Goal: Information Seeking & Learning: Check status

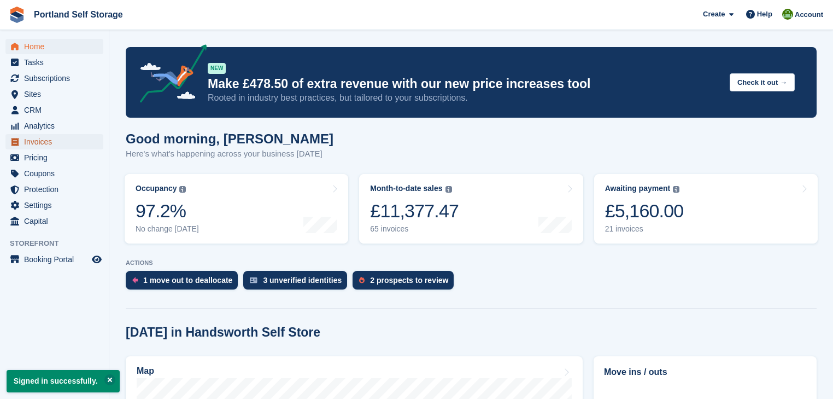
click at [48, 140] on span "Invoices" at bounding box center [57, 141] width 66 height 15
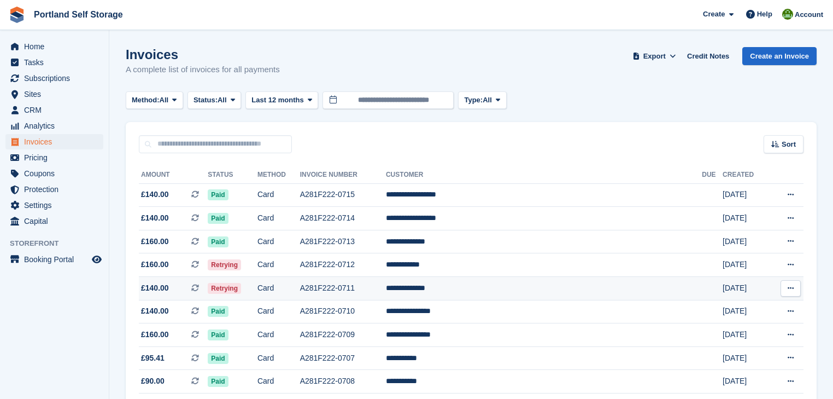
click at [386, 288] on td "A281F222-0711" at bounding box center [343, 289] width 86 height 24
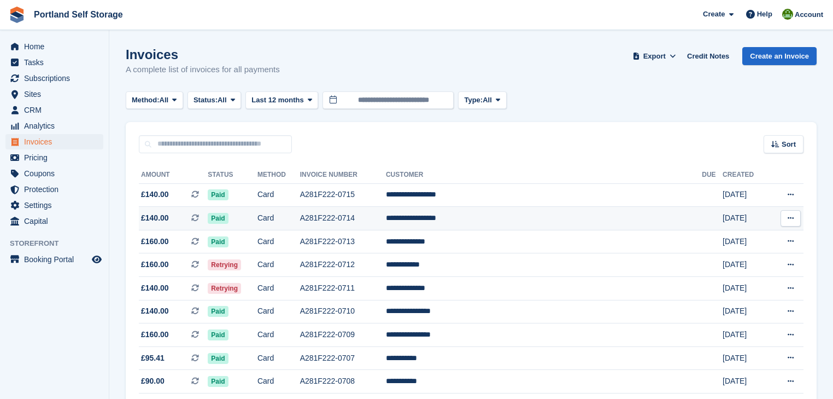
click at [356, 219] on td "A281F222-0714" at bounding box center [343, 219] width 86 height 24
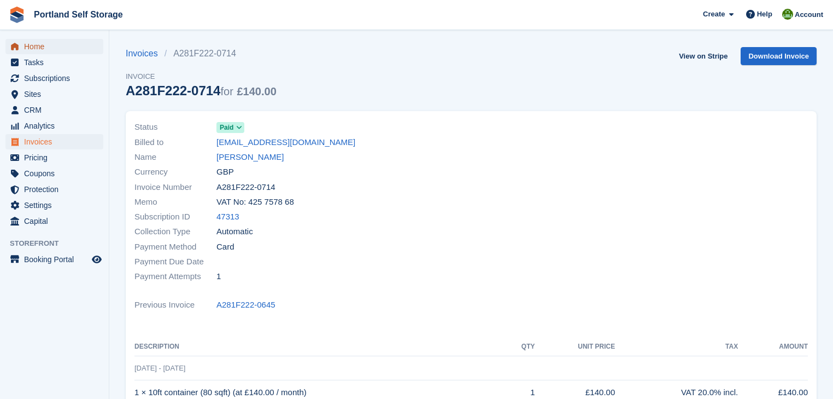
click at [39, 45] on span "Home" at bounding box center [57, 46] width 66 height 15
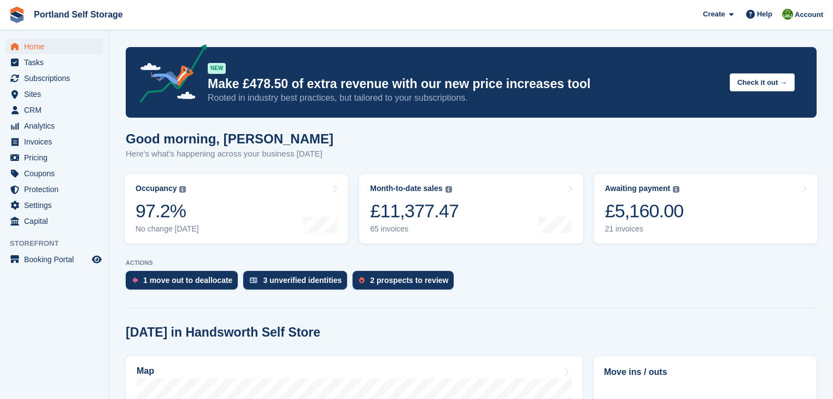
scroll to position [175, 0]
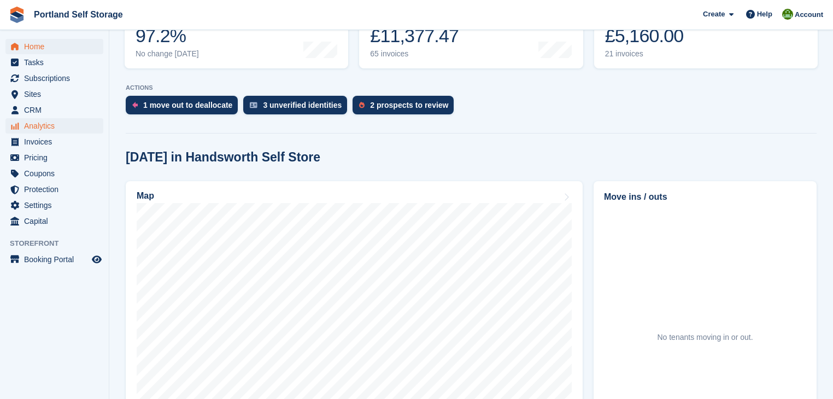
scroll to position [175, 0]
click at [42, 141] on span "Invoices" at bounding box center [57, 141] width 66 height 15
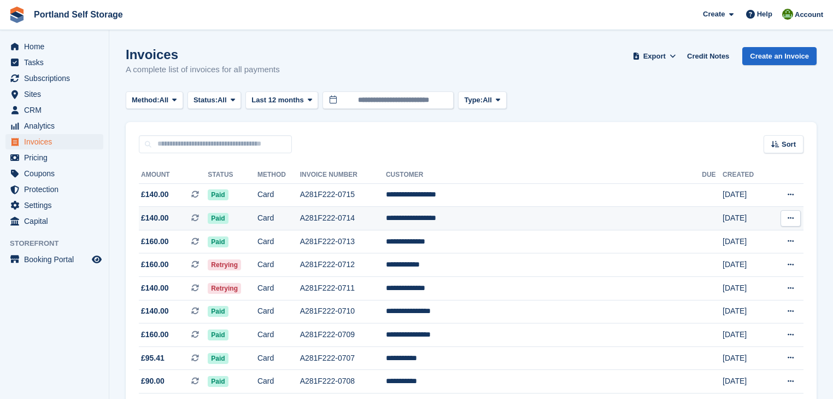
click at [386, 216] on td "A281F222-0714" at bounding box center [343, 219] width 86 height 24
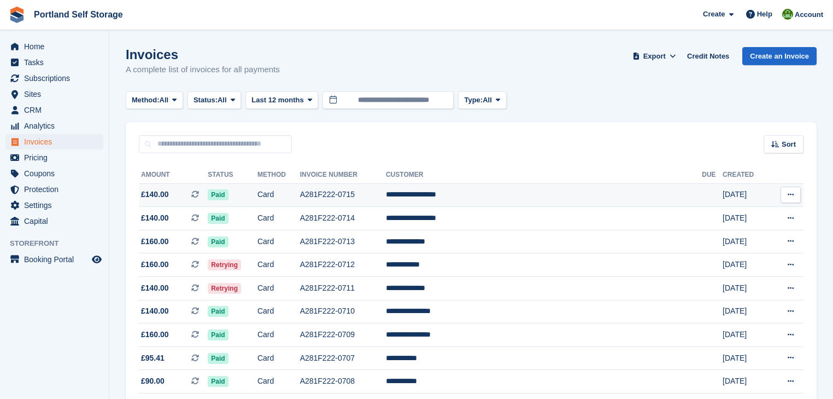
click at [372, 194] on td "A281F222-0715" at bounding box center [343, 195] width 86 height 24
click at [386, 190] on td "A281F222-0715" at bounding box center [343, 195] width 86 height 24
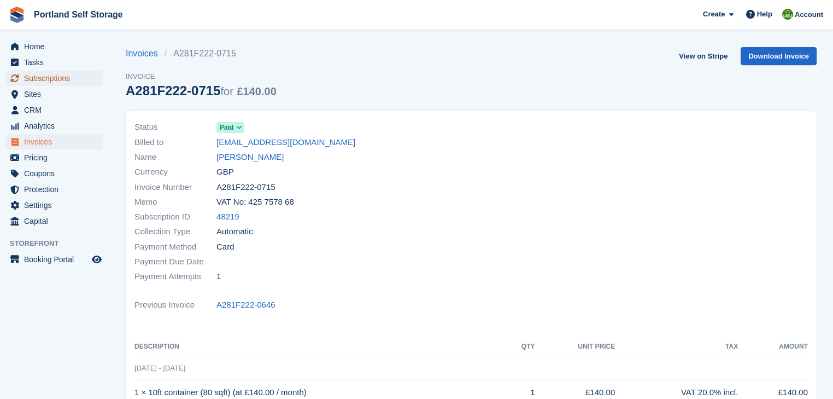
click at [44, 75] on span "Subscriptions" at bounding box center [57, 78] width 66 height 15
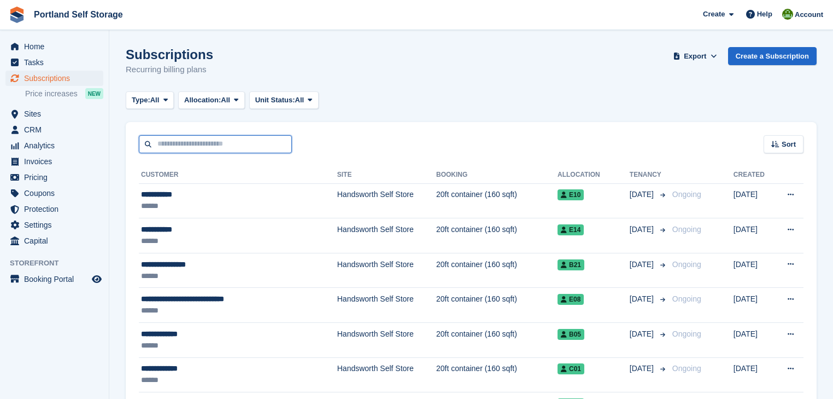
click at [220, 144] on input "text" at bounding box center [215, 144] width 153 height 18
type input "*********"
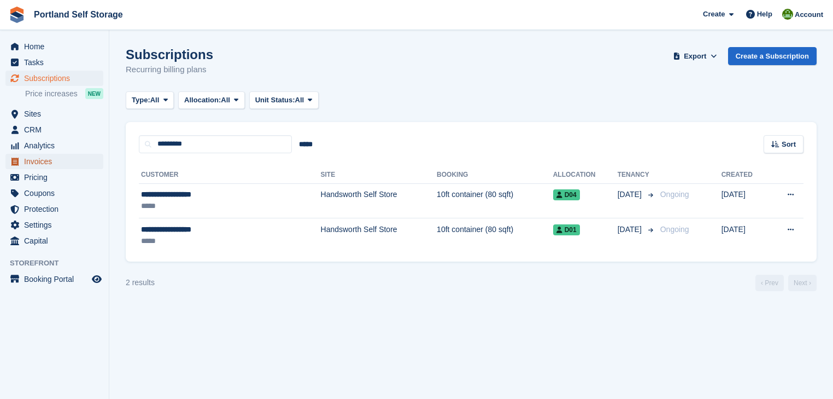
click at [47, 162] on span "Invoices" at bounding box center [57, 161] width 66 height 15
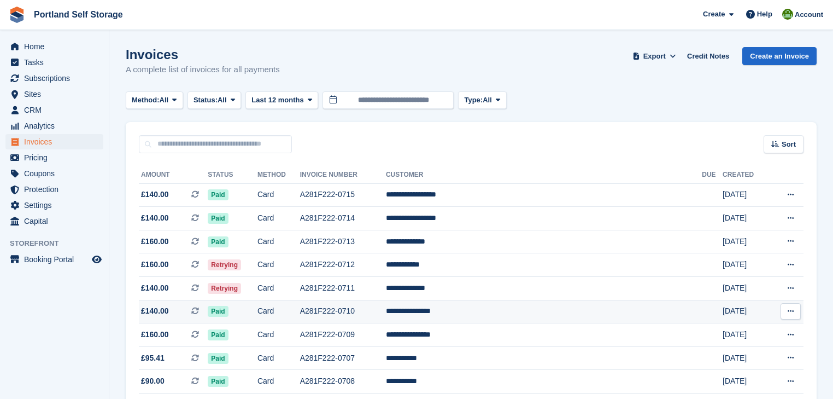
scroll to position [87, 0]
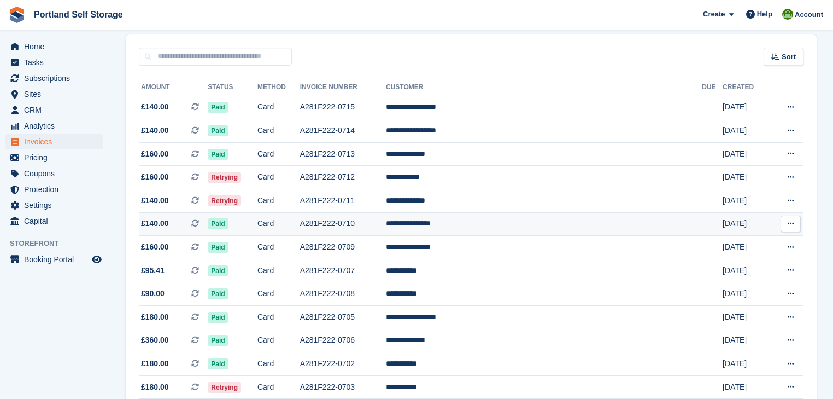
click at [386, 220] on td "A281F222-0710" at bounding box center [343, 224] width 86 height 24
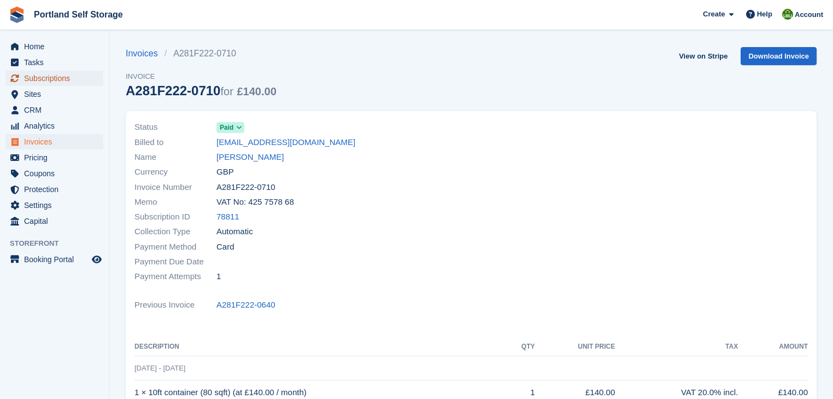
click at [48, 75] on span "Subscriptions" at bounding box center [57, 78] width 66 height 15
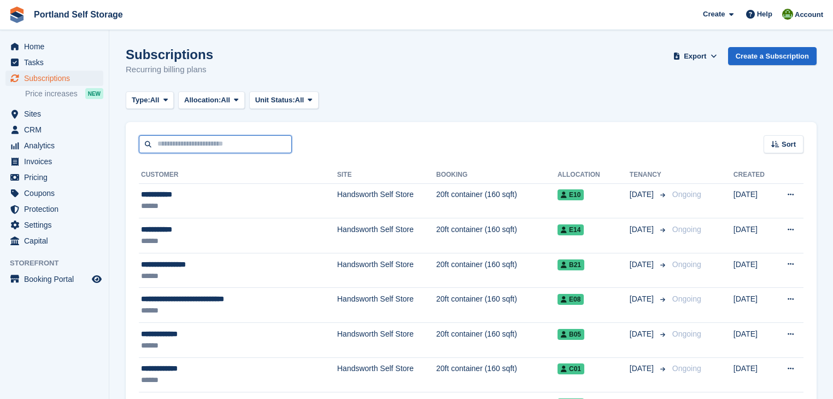
drag, startPoint x: 119, startPoint y: 98, endPoint x: 214, endPoint y: 143, distance: 105.7
click at [214, 143] on input "text" at bounding box center [215, 144] width 153 height 18
type input "******"
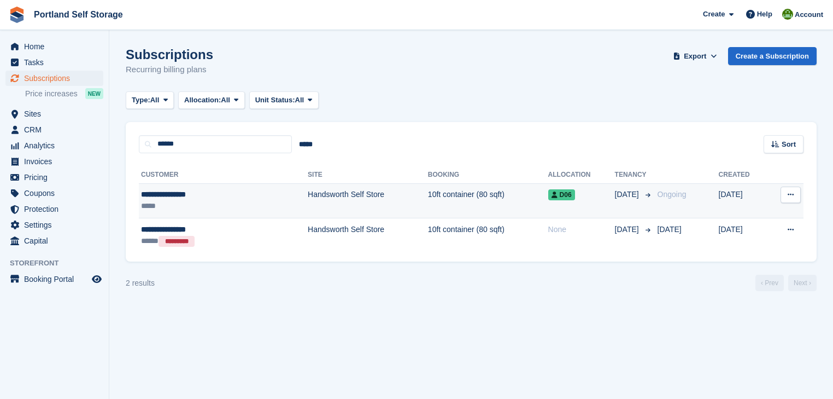
click at [452, 192] on td "10ft container (80 sqft)" at bounding box center [488, 200] width 120 height 35
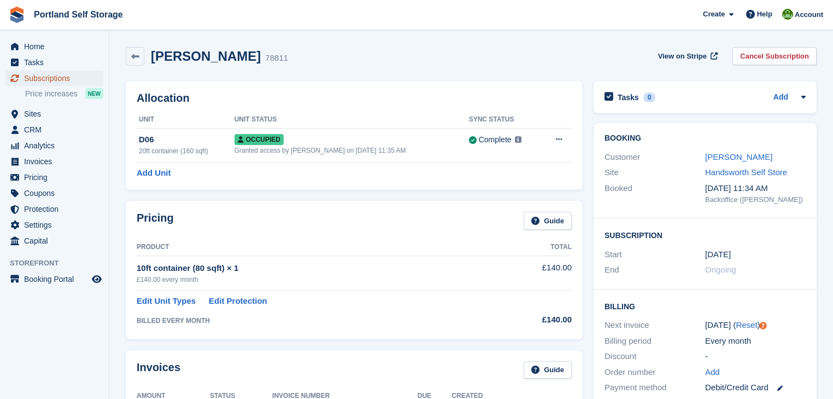
click at [55, 77] on span "Subscriptions" at bounding box center [57, 78] width 66 height 15
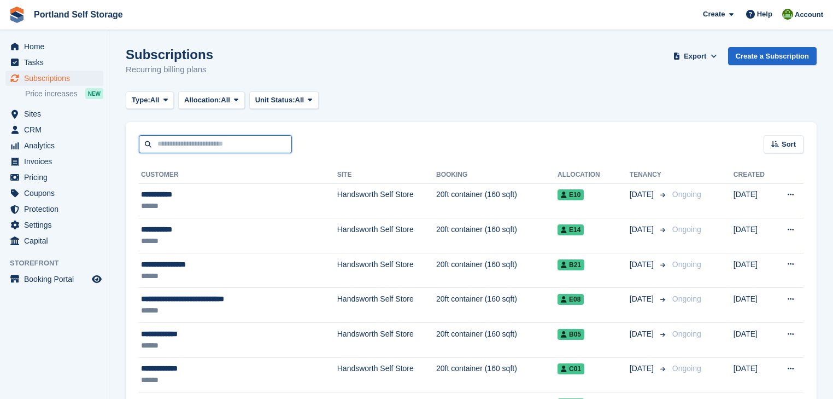
click at [179, 144] on input "text" at bounding box center [215, 144] width 153 height 18
type input "*****"
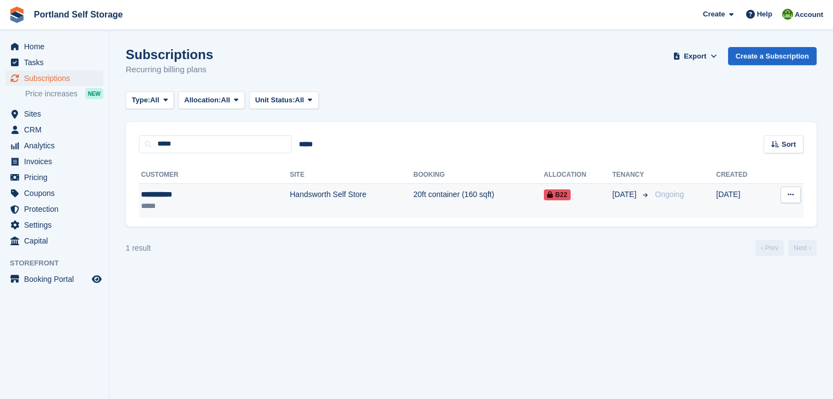
click at [413, 196] on td "20ft container (160 sqft)" at bounding box center [478, 200] width 131 height 34
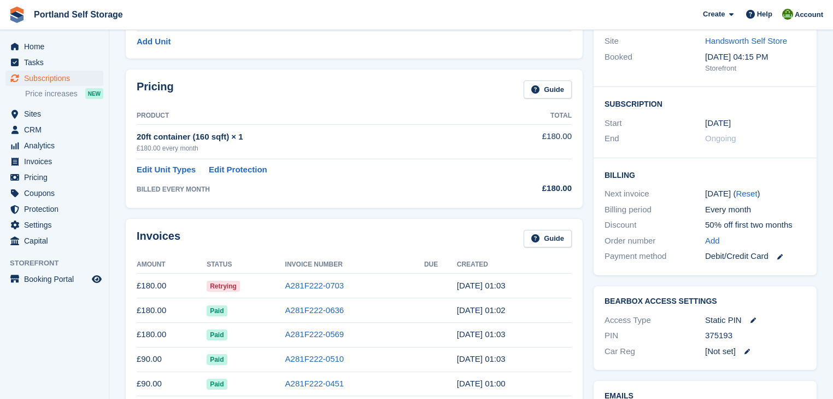
scroll to position [175, 0]
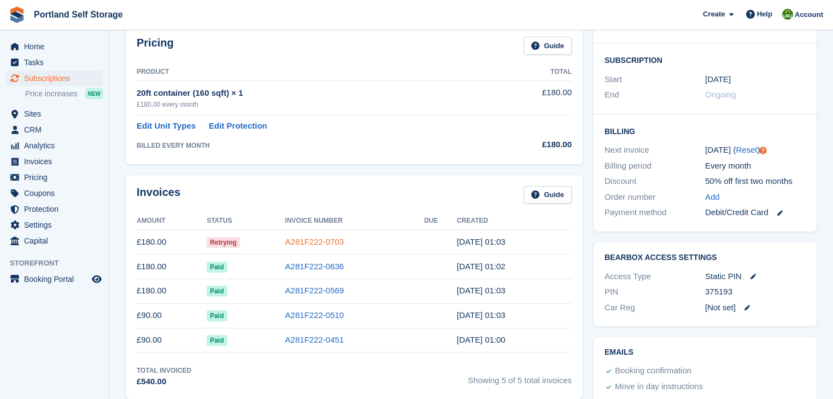
click at [318, 240] on link "A281F222-0703" at bounding box center [314, 241] width 59 height 9
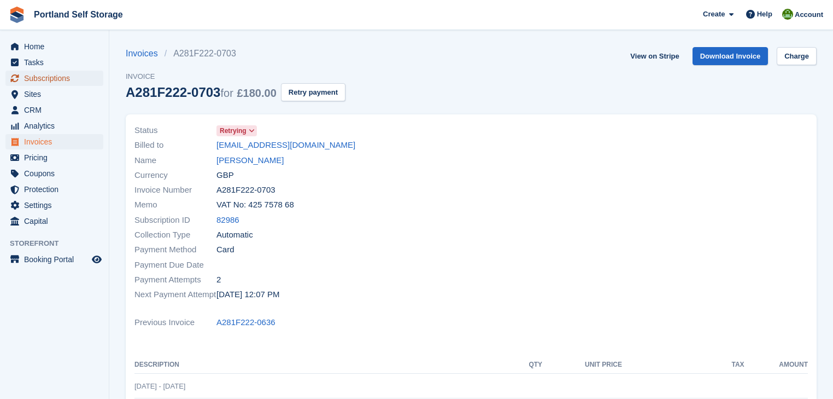
click at [37, 78] on span "Subscriptions" at bounding box center [57, 78] width 66 height 15
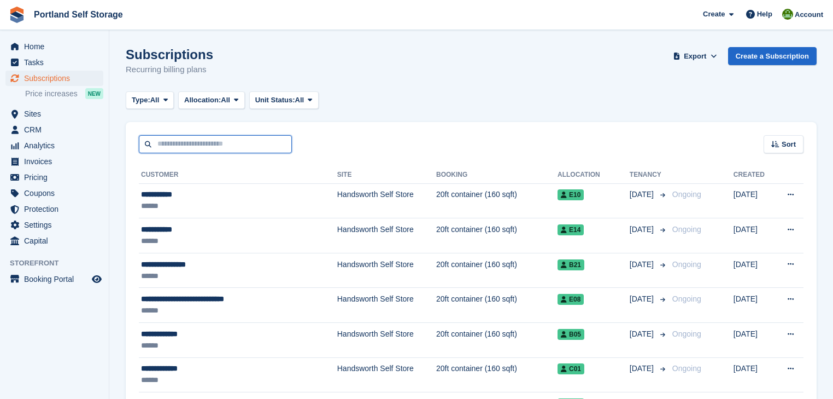
click at [223, 145] on input "text" at bounding box center [215, 144] width 153 height 18
type input "********"
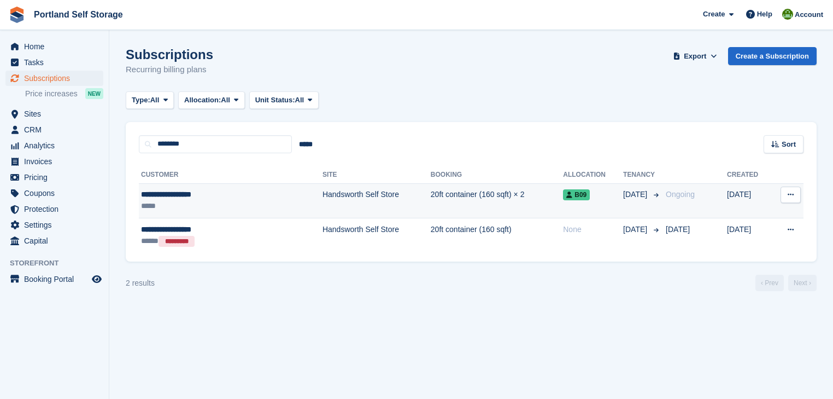
click at [431, 194] on td "20ft container (160 sqft) × 2" at bounding box center [497, 200] width 132 height 35
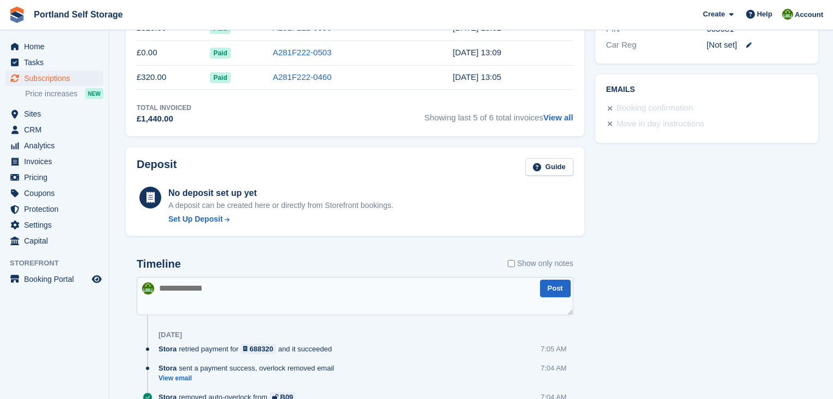
scroll to position [219, 0]
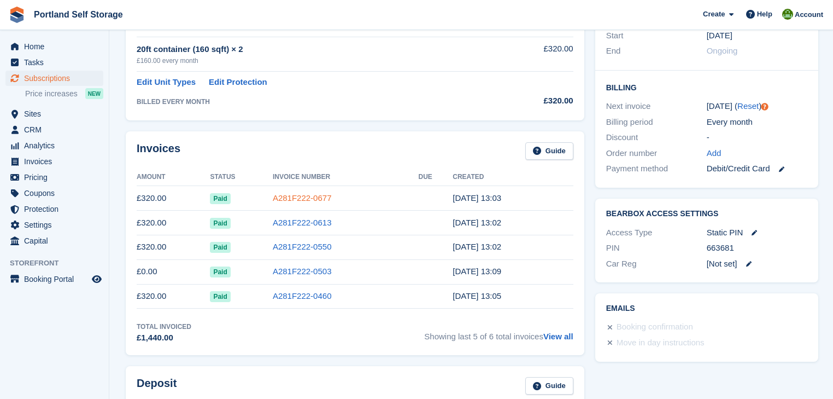
click at [295, 199] on link "A281F222-0677" at bounding box center [302, 197] width 59 height 9
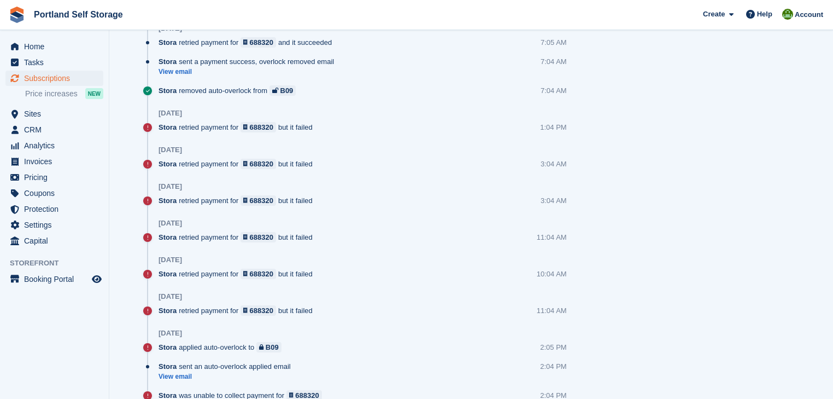
scroll to position [919, 0]
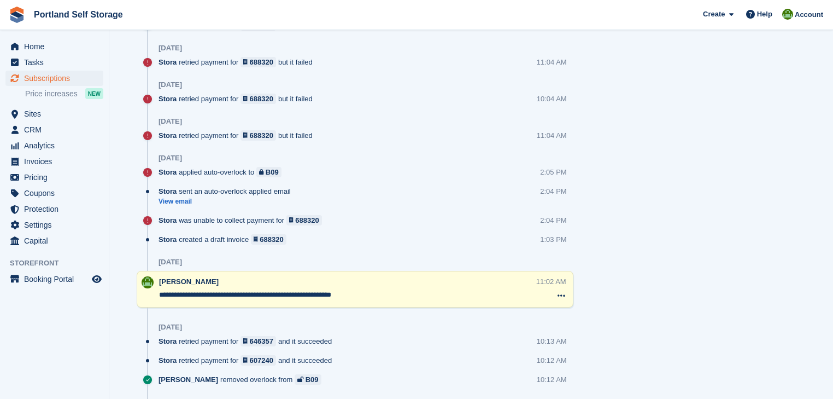
drag, startPoint x: 375, startPoint y: 294, endPoint x: 155, endPoint y: 289, distance: 219.9
click at [155, 289] on div "**********" at bounding box center [355, 289] width 437 height 37
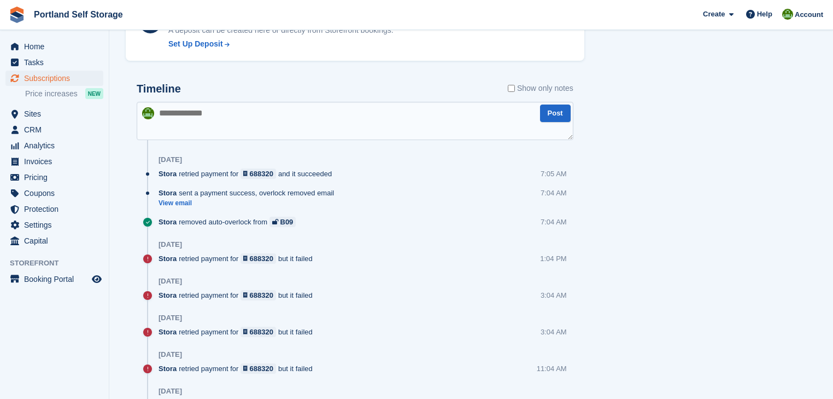
scroll to position [350, 0]
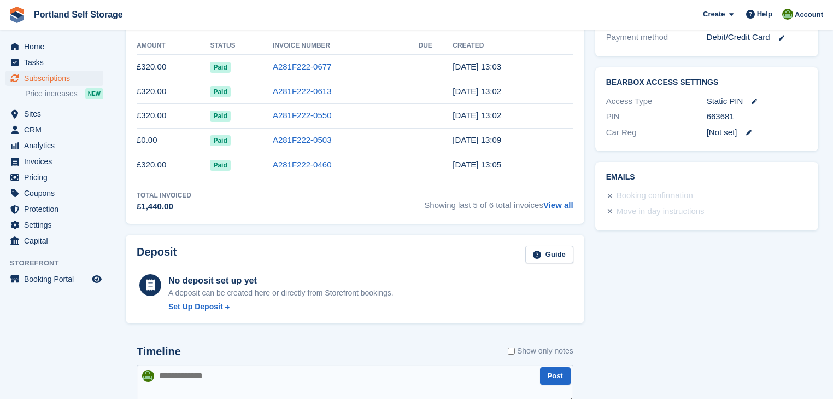
click at [168, 378] on textarea at bounding box center [355, 383] width 437 height 38
paste textarea "**********"
drag, startPoint x: 207, startPoint y: 375, endPoint x: 218, endPoint y: 375, distance: 10.9
click at [218, 375] on textarea "**********" at bounding box center [355, 383] width 437 height 38
type textarea "**********"
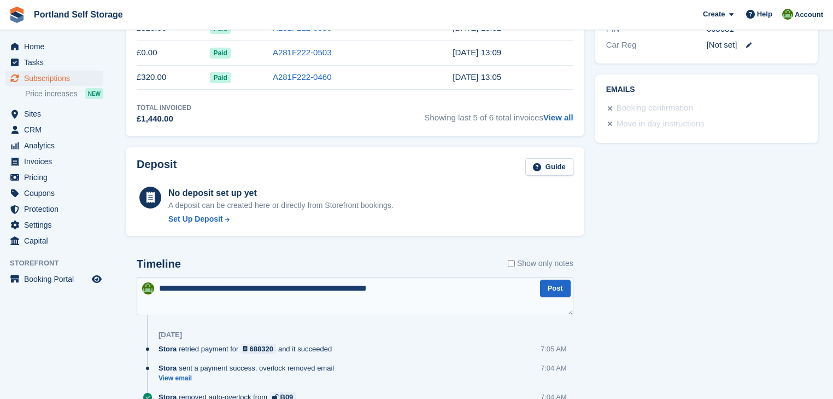
scroll to position [481, 0]
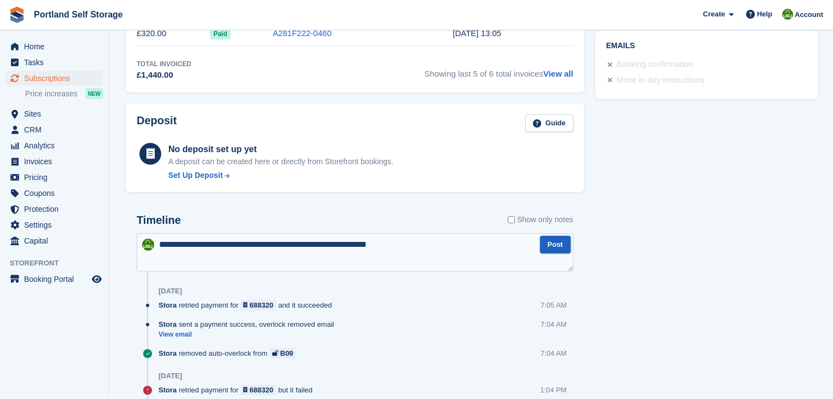
click at [551, 247] on button "Post" at bounding box center [555, 245] width 31 height 18
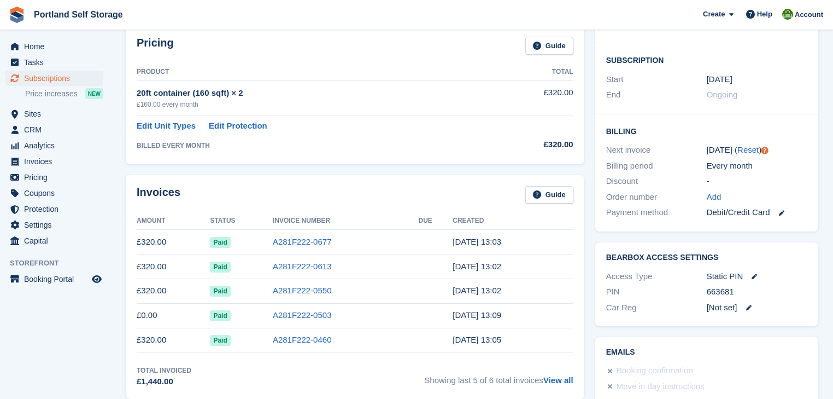
scroll to position [0, 0]
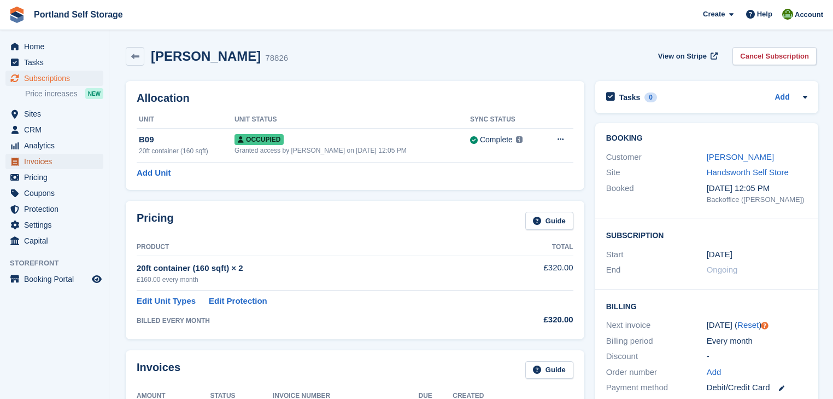
click at [31, 161] on span "Invoices" at bounding box center [57, 161] width 66 height 15
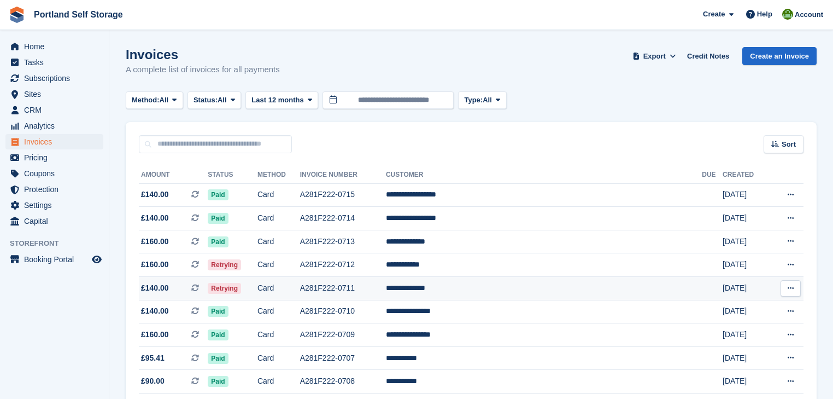
click at [386, 288] on td "A281F222-0711" at bounding box center [343, 289] width 86 height 24
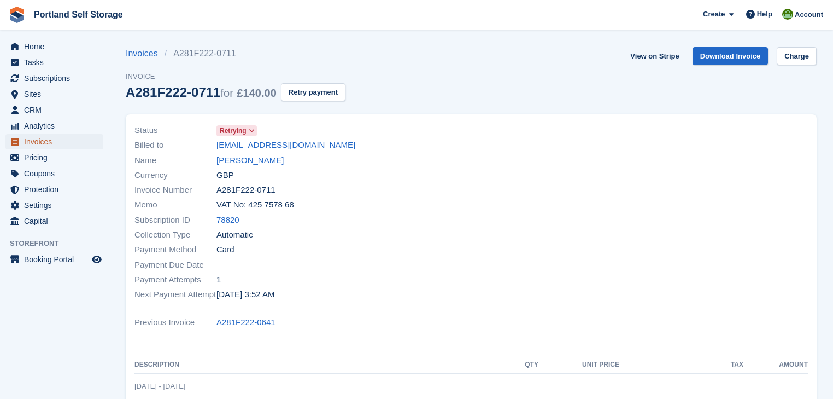
click at [42, 139] on span "Invoices" at bounding box center [57, 141] width 66 height 15
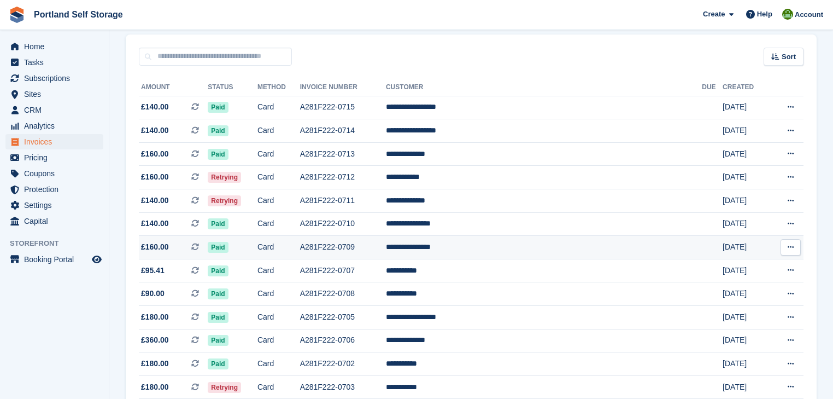
scroll to position [175, 0]
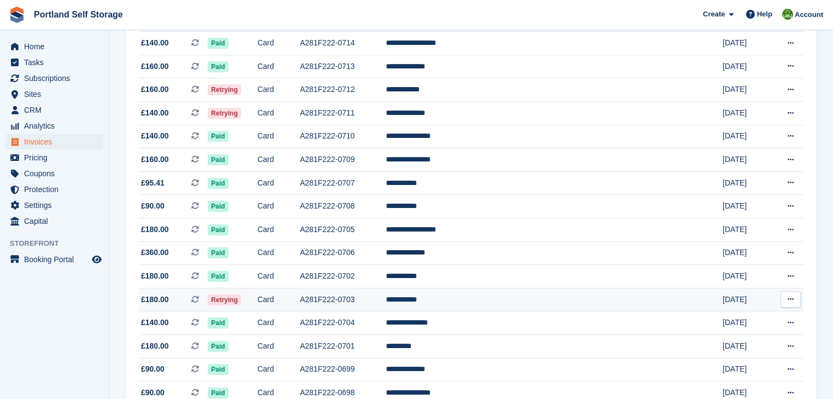
click at [367, 297] on td "A281F222-0703" at bounding box center [343, 300] width 86 height 24
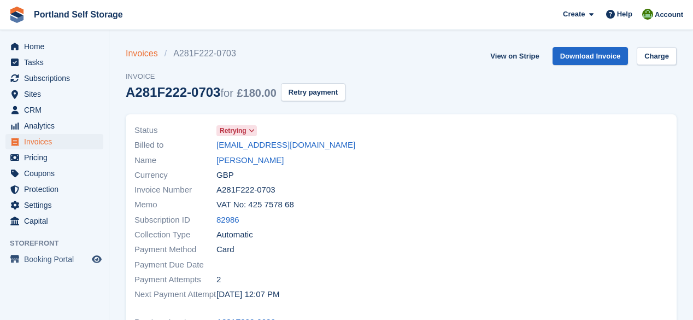
click at [143, 55] on link "Invoices" at bounding box center [145, 53] width 39 height 13
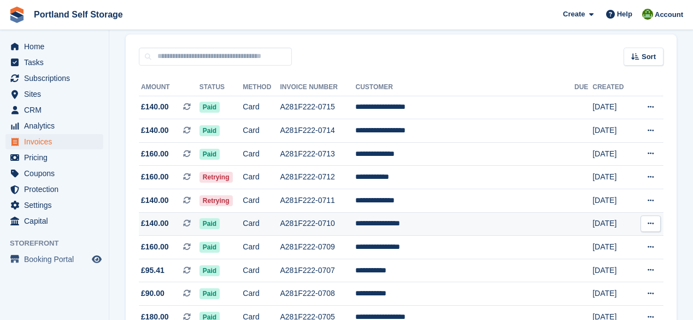
scroll to position [131, 0]
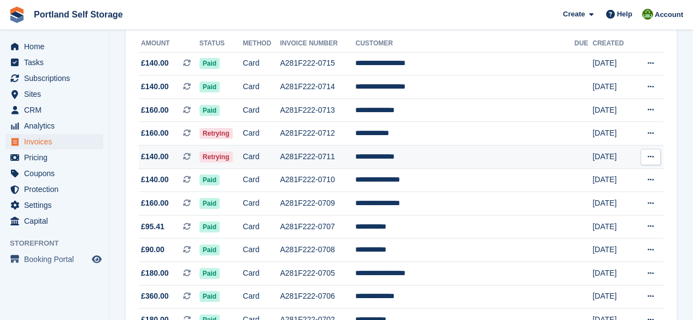
click at [343, 157] on td "A281F222-0711" at bounding box center [317, 157] width 75 height 24
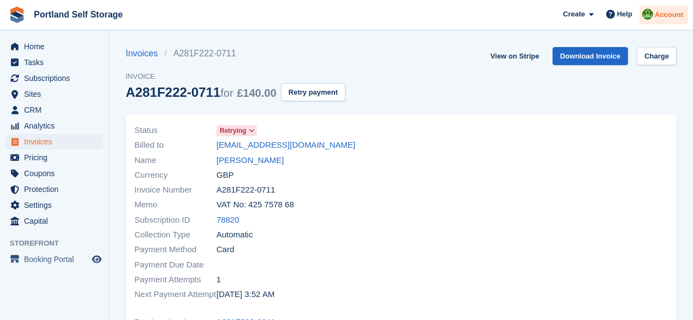
click at [665, 15] on span "Account" at bounding box center [669, 14] width 28 height 11
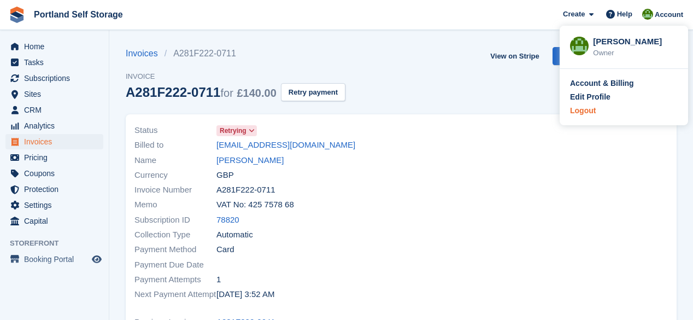
click at [588, 114] on div "Logout" at bounding box center [583, 110] width 26 height 11
